Goal: Navigation & Orientation: Go to known website

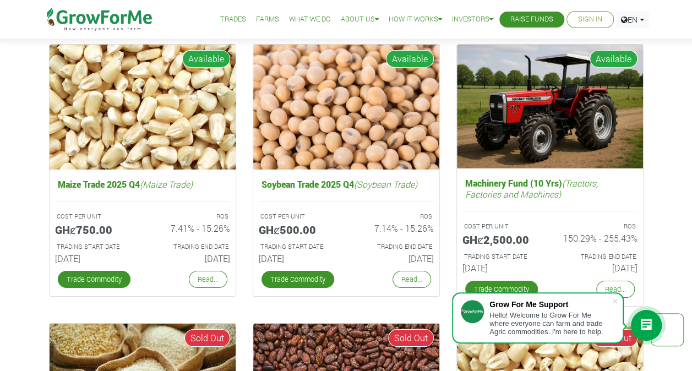
scroll to position [1775, 0]
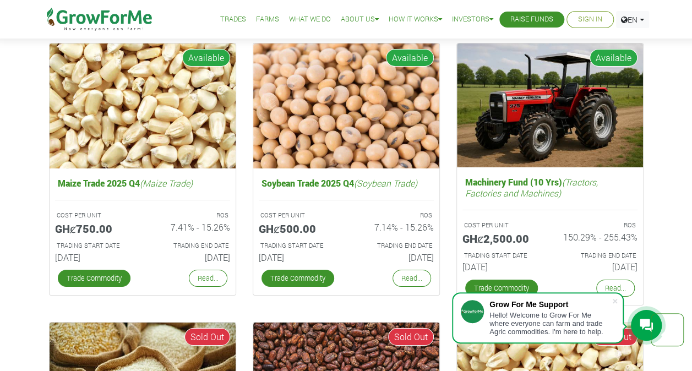
click at [141, 27] on img at bounding box center [99, 19] width 113 height 39
